Goal: Task Accomplishment & Management: Manage account settings

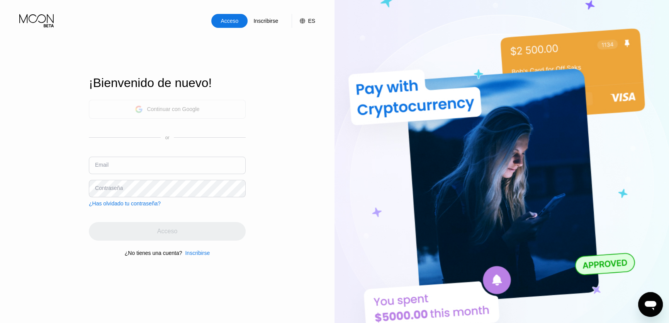
click at [181, 106] on div "Continuar con Google" at bounding box center [173, 109] width 53 height 6
